Goal: Information Seeking & Learning: Learn about a topic

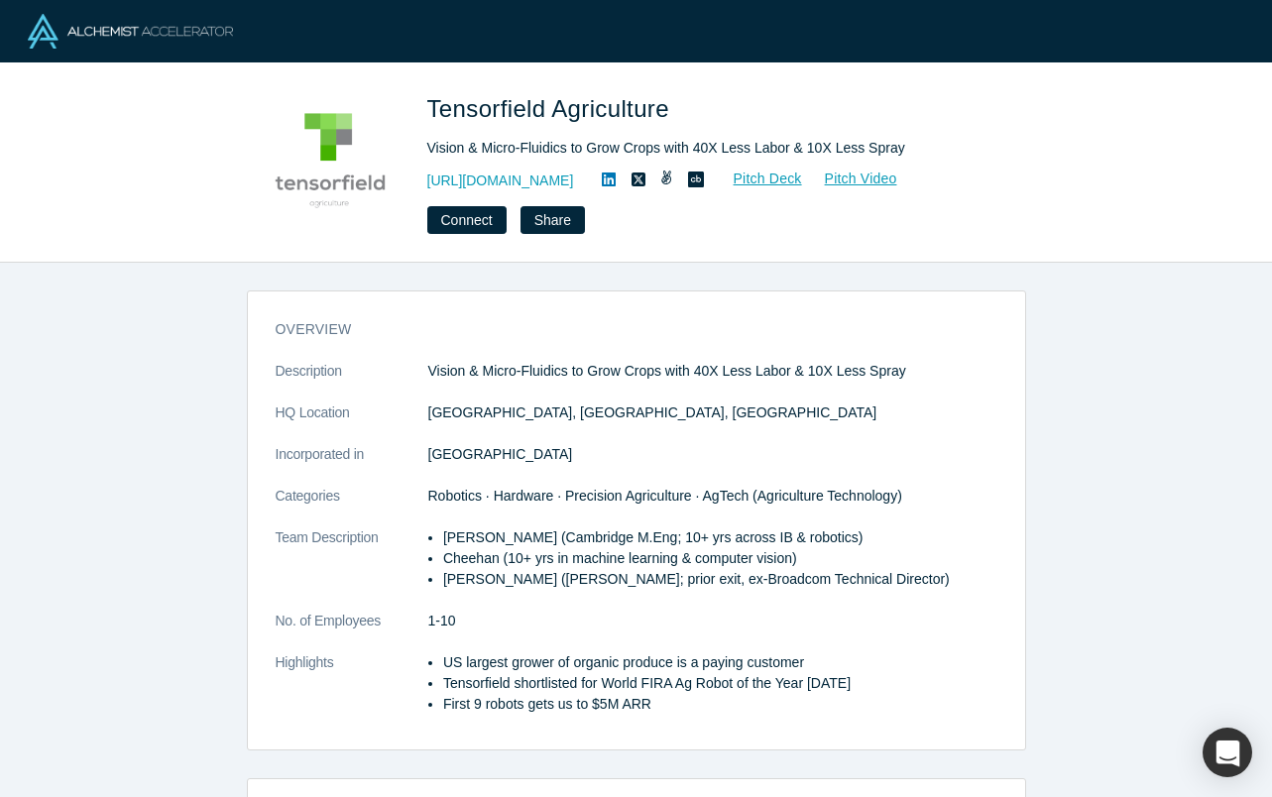
click at [602, 179] on icon at bounding box center [609, 180] width 14 height 16
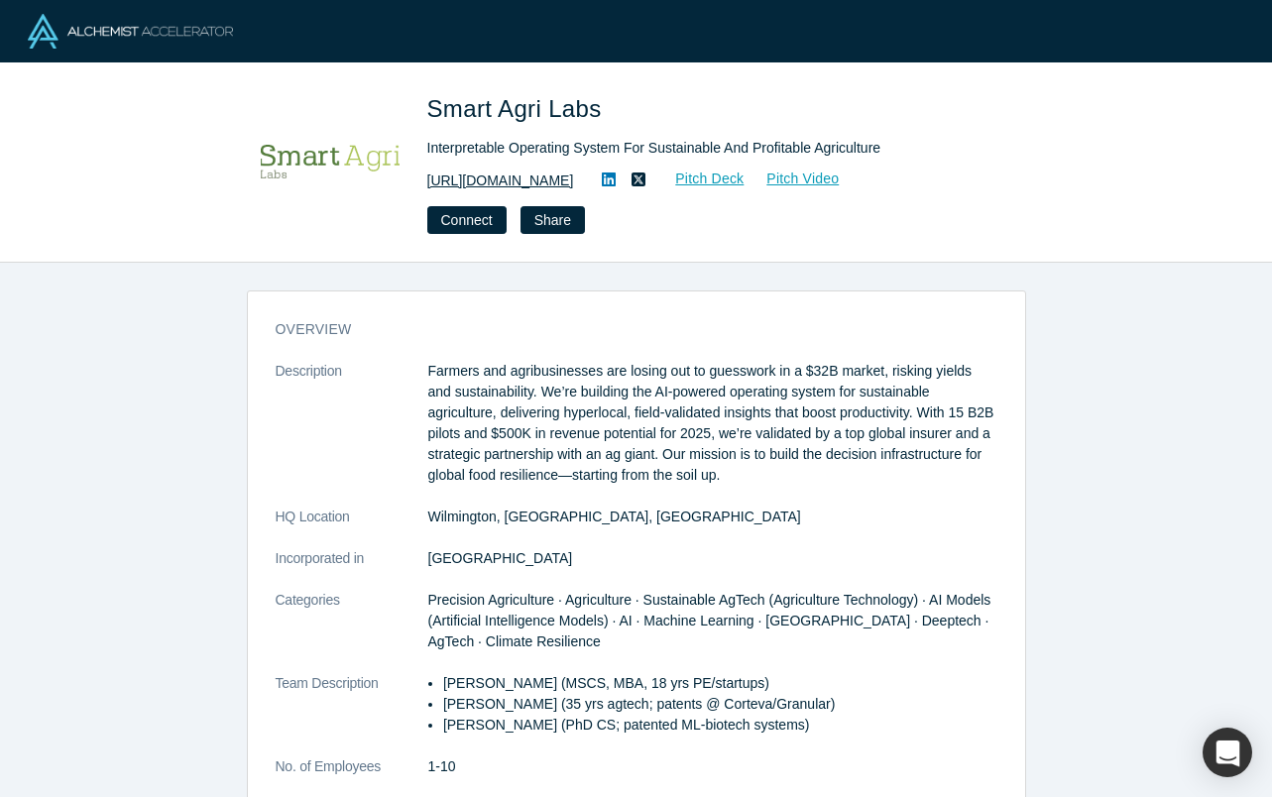
click at [501, 178] on link "[URL][DOMAIN_NAME]" at bounding box center [500, 181] width 147 height 21
click at [616, 173] on icon at bounding box center [609, 180] width 14 height 14
